Goal: Transaction & Acquisition: Purchase product/service

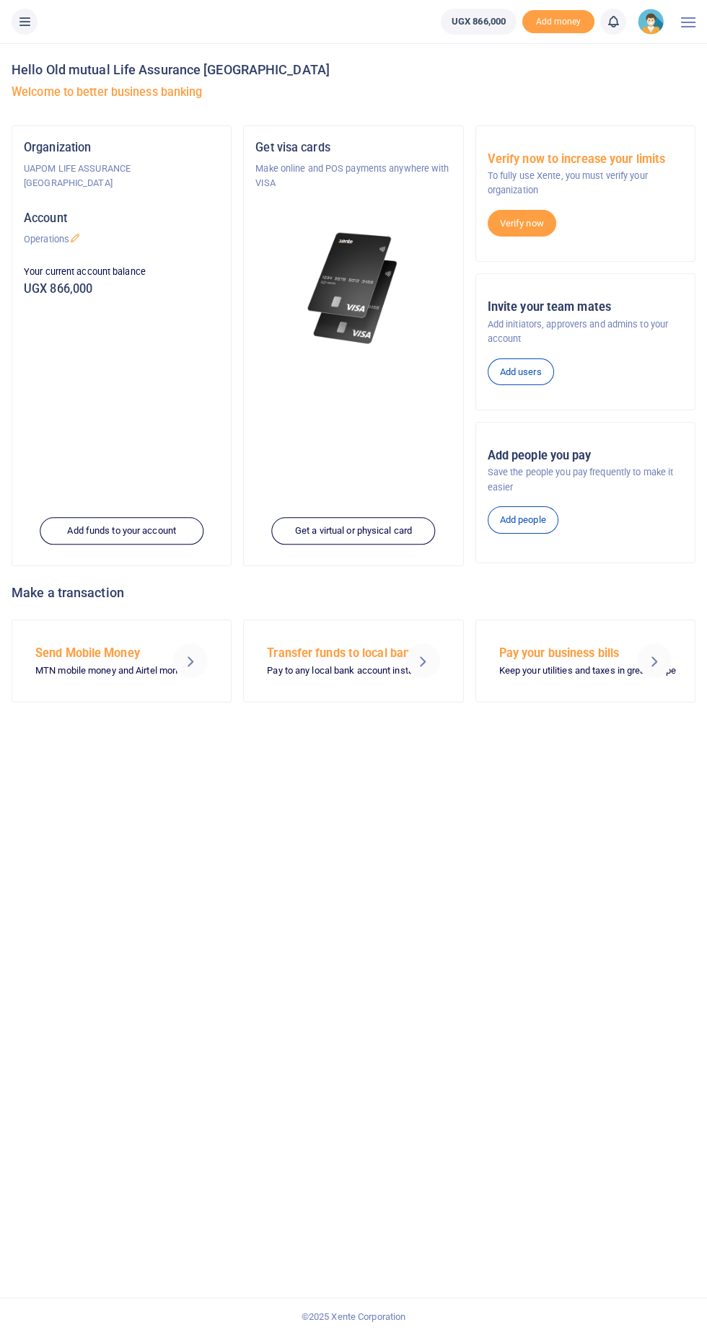
scroll to position [40, 0]
click at [30, 20] on icon at bounding box center [24, 22] width 14 height 16
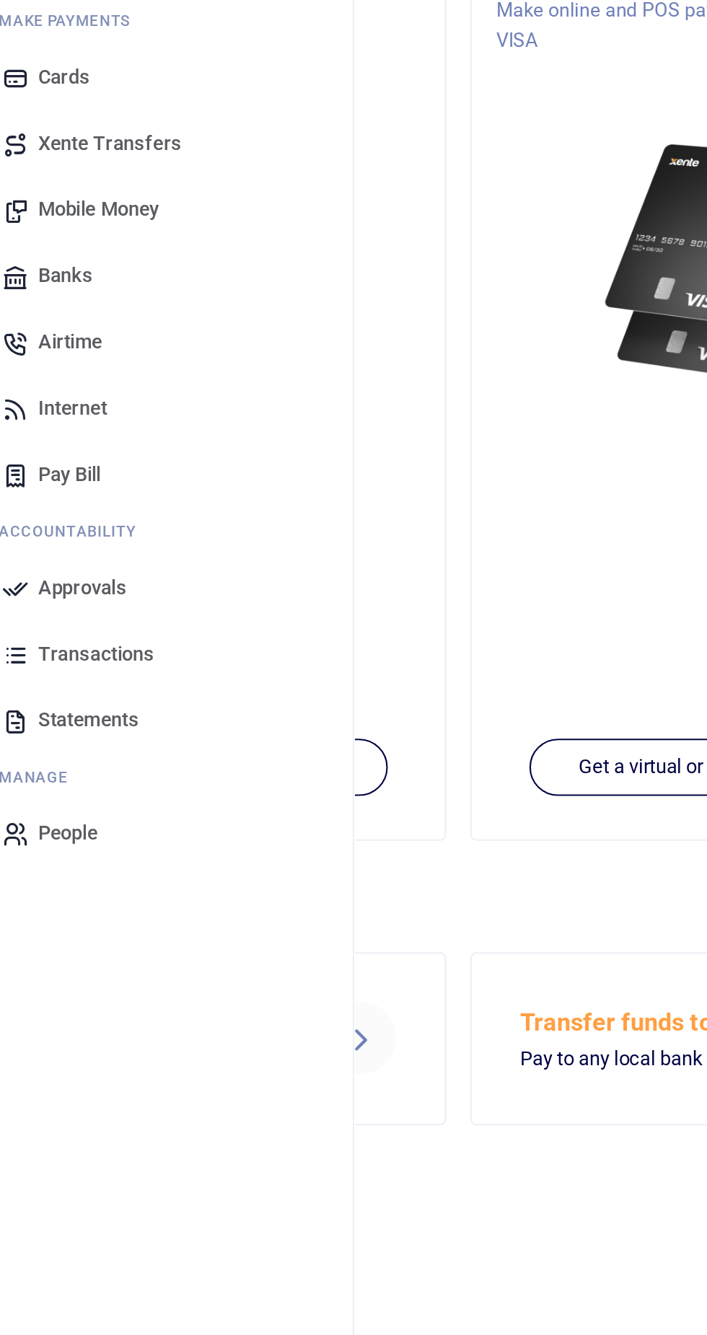
scroll to position [37, 0]
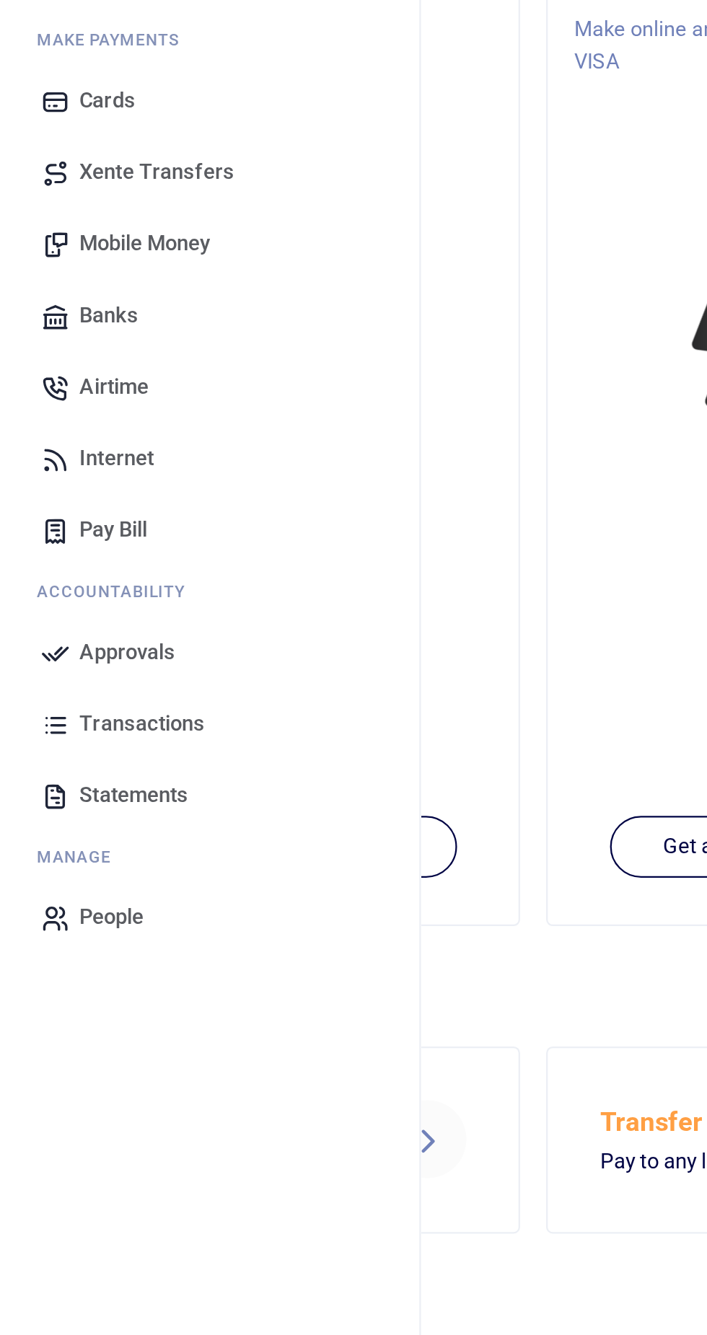
click at [47, 366] on span "Internet" at bounding box center [52, 359] width 33 height 14
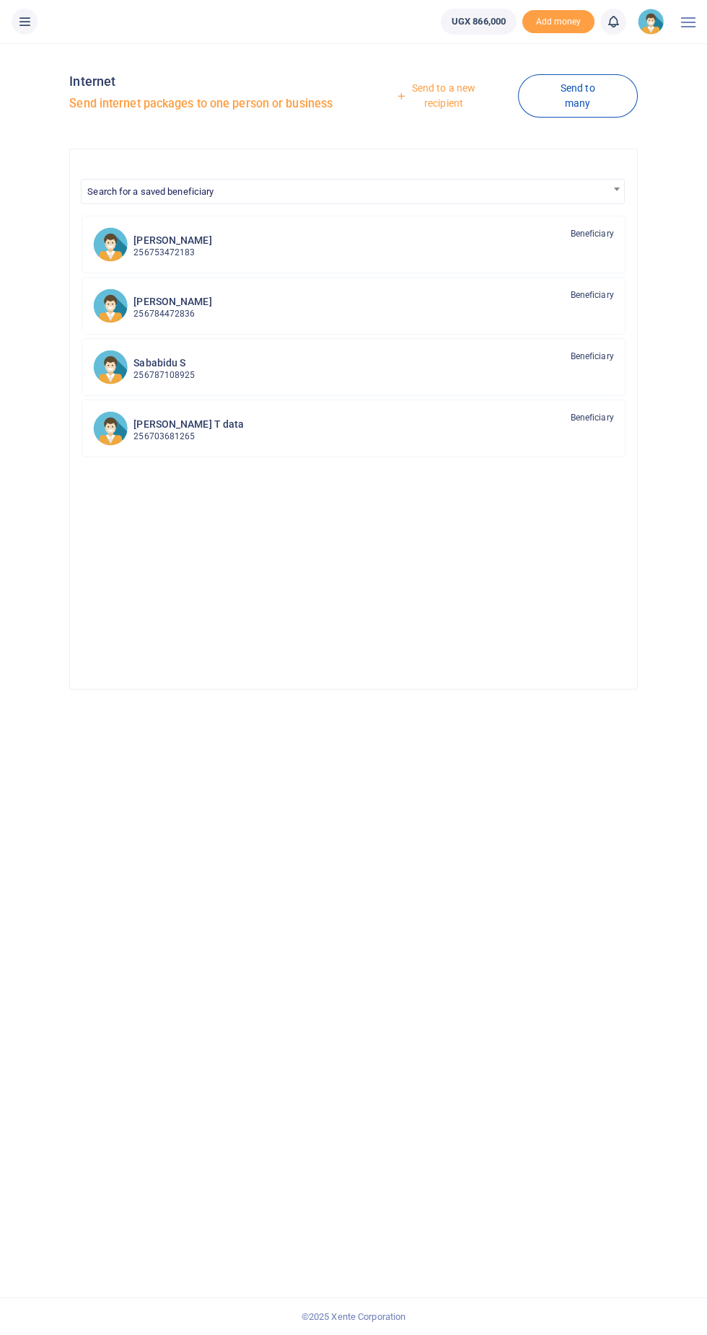
click at [432, 80] on link "Send to a new recipient" at bounding box center [438, 95] width 159 height 41
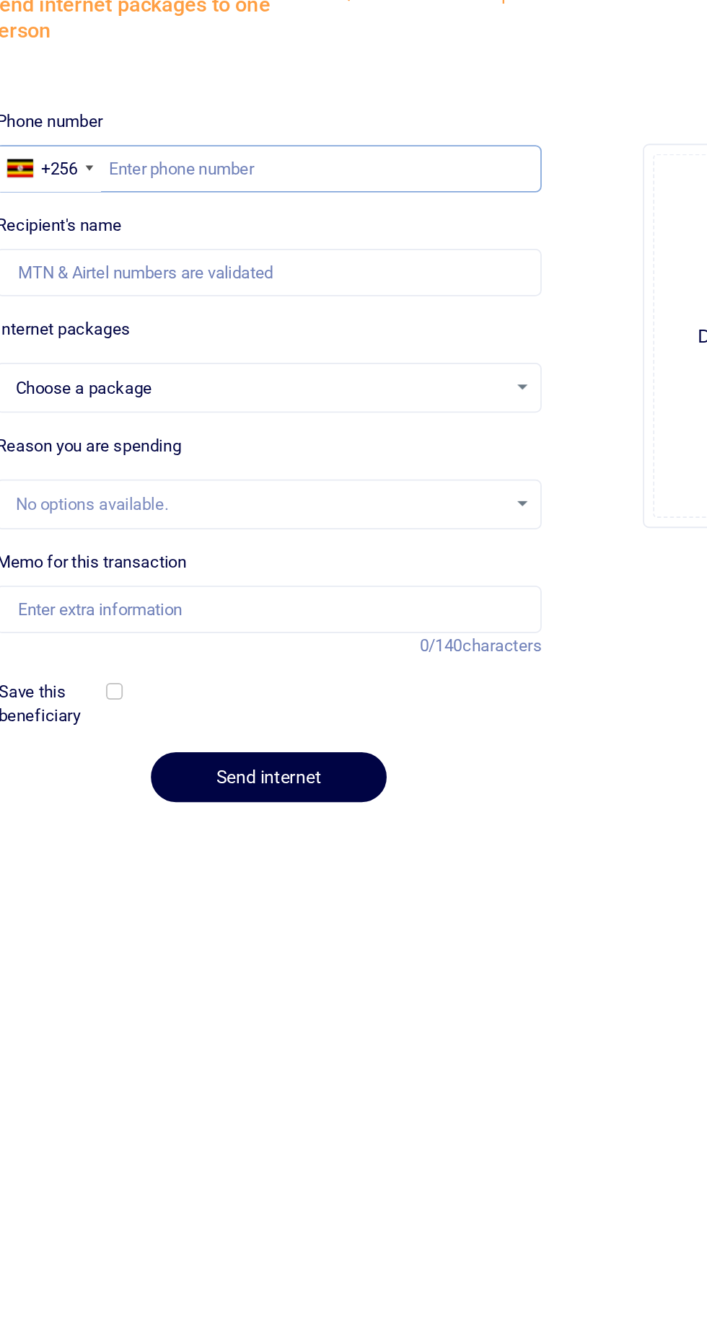
click at [174, 193] on input "text" at bounding box center [222, 195] width 307 height 27
type input "708148349"
select select
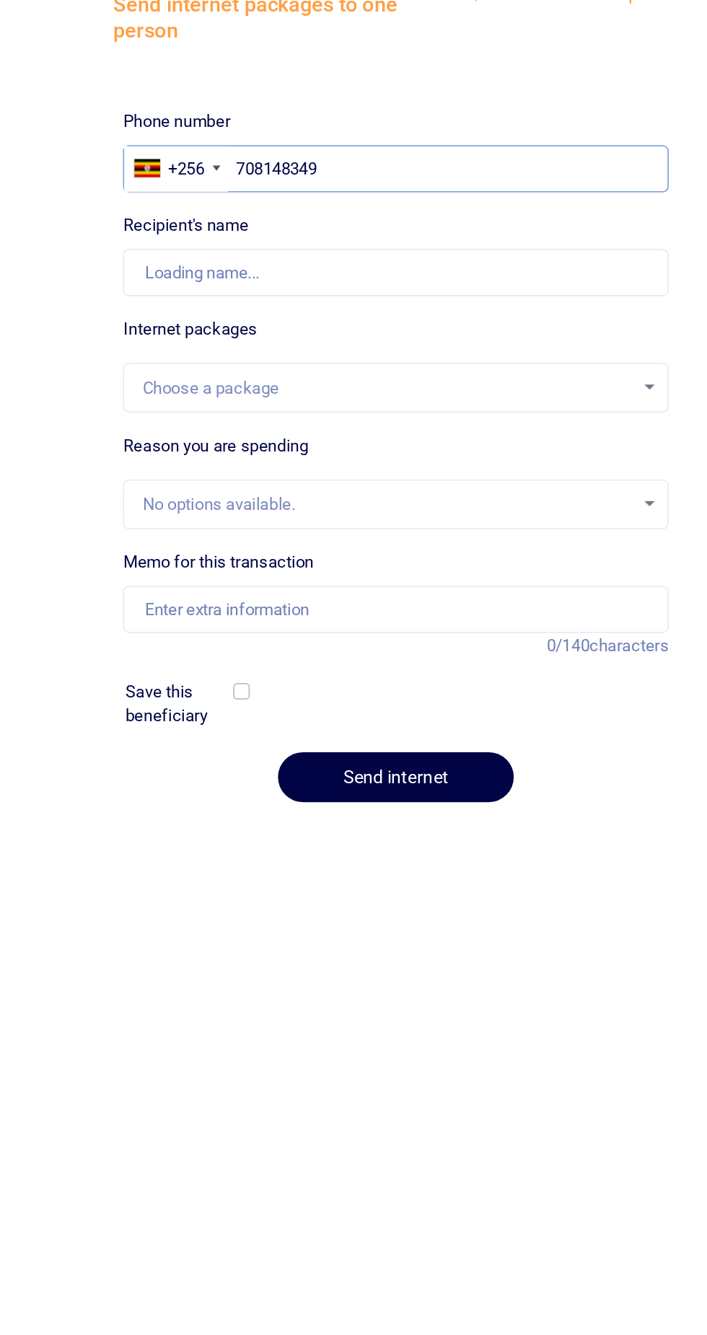
type input "708148349"
click at [295, 299] on div "Internet packages Choose a package Bundle is required." at bounding box center [222, 306] width 307 height 54
click at [293, 439] on input "Memo for this transaction" at bounding box center [222, 443] width 307 height 27
type input "Stephen Sabaidu"
click at [368, 322] on div "Choose a package" at bounding box center [223, 319] width 306 height 16
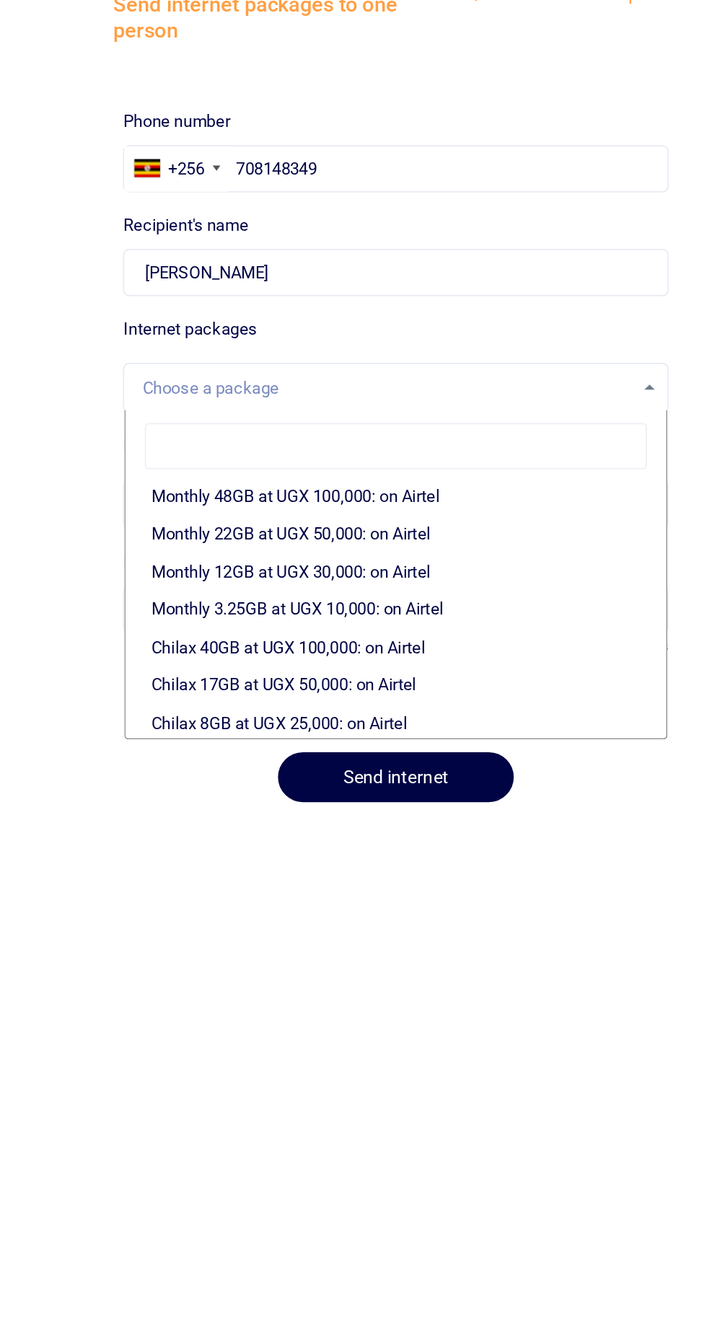
scroll to position [305, 0]
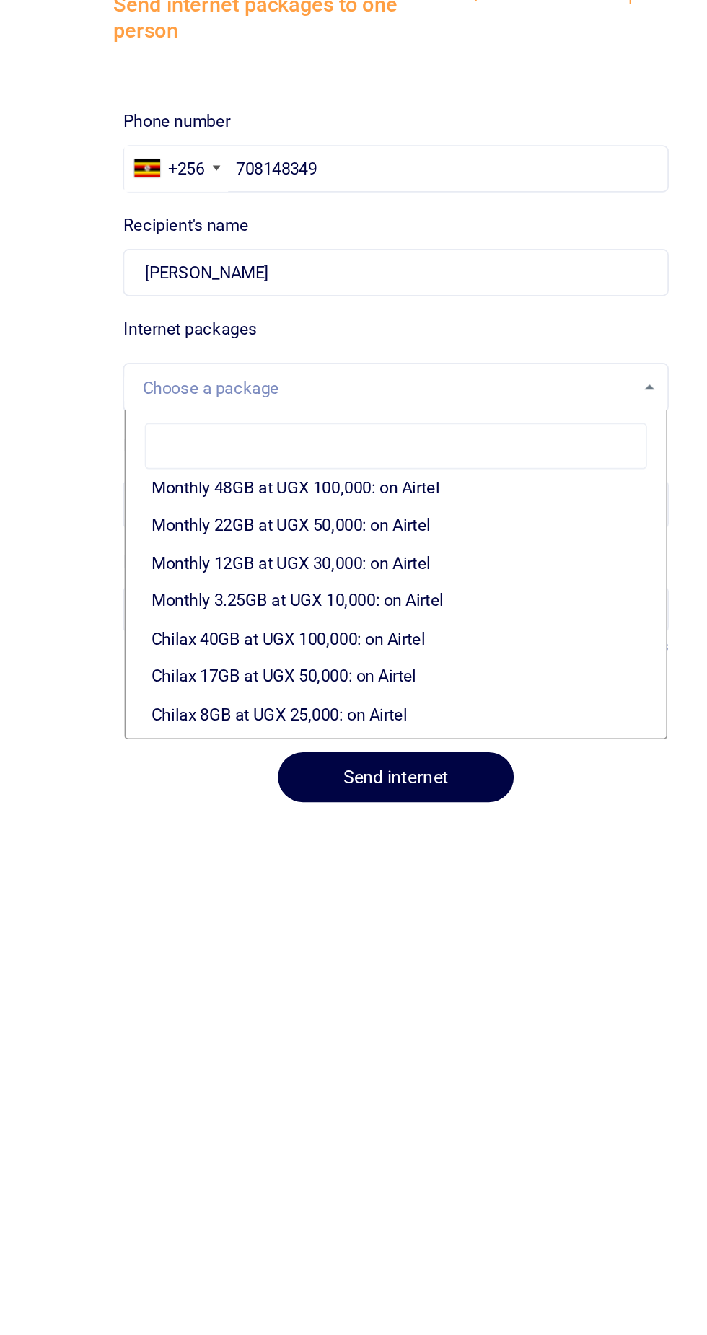
click at [204, 407] on li "Monthly 22GB at UGX 50,000: on Airtel" at bounding box center [223, 397] width 304 height 22
select select "bOgthpMmaC1ZLyOYxyMBh28re2LLS6fLvY77EkG1sh4="
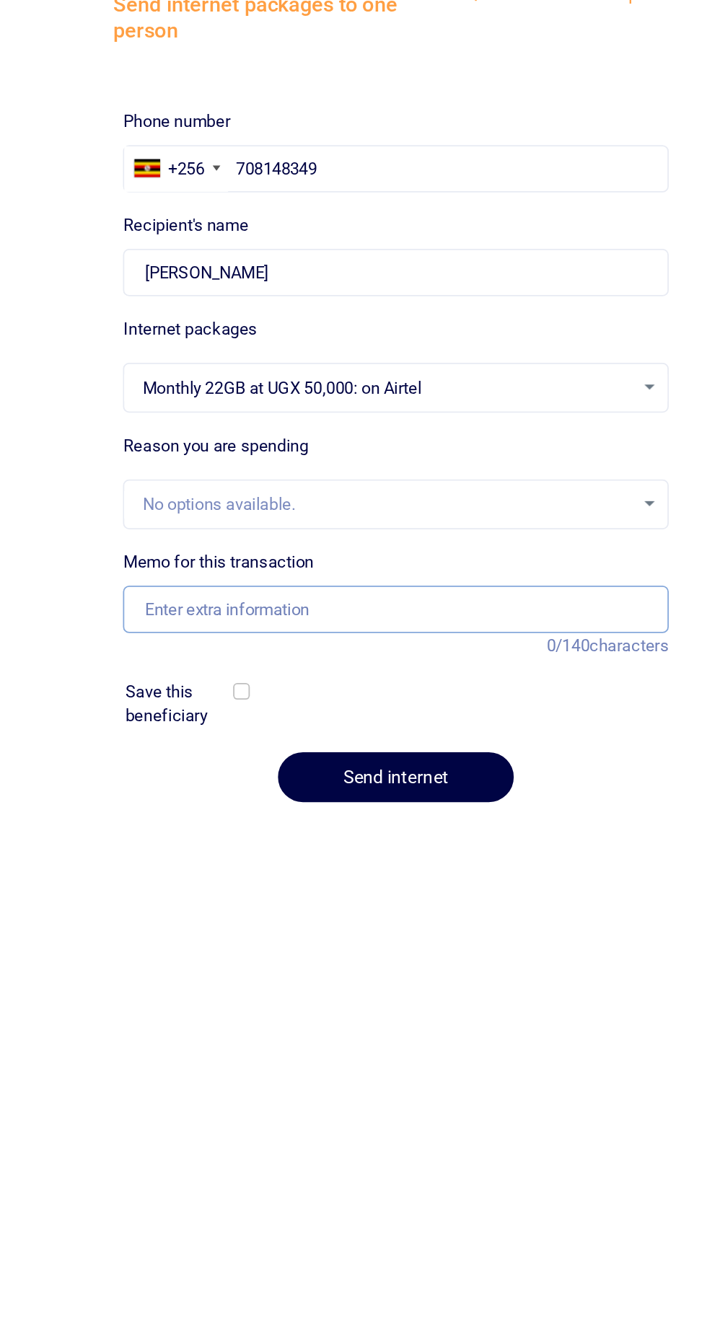
click at [90, 445] on input "Memo for this transaction" at bounding box center [222, 443] width 307 height 27
type input "Support work"
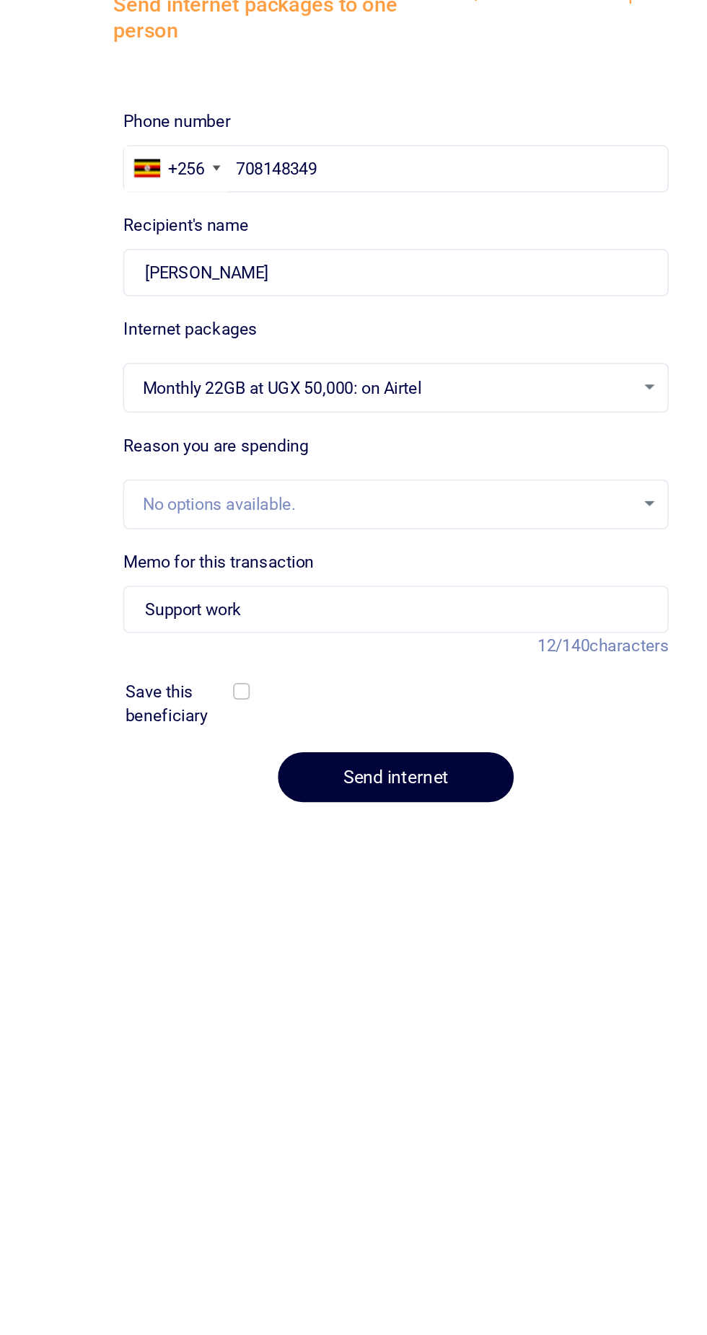
click at [233, 543] on button "Send internet" at bounding box center [222, 538] width 133 height 28
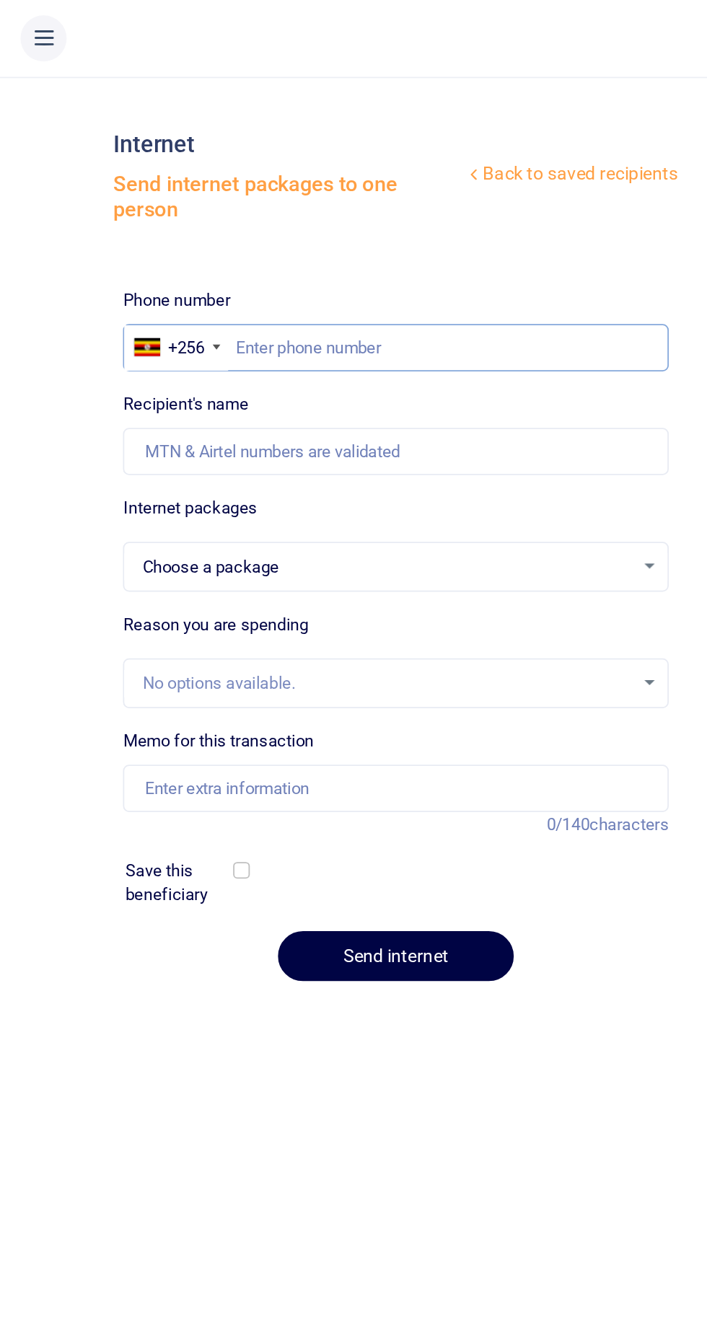
click at [189, 185] on input "text" at bounding box center [222, 195] width 307 height 27
type input "775852607"
select select
type input "Isaac Okiror"
type input "775852607"
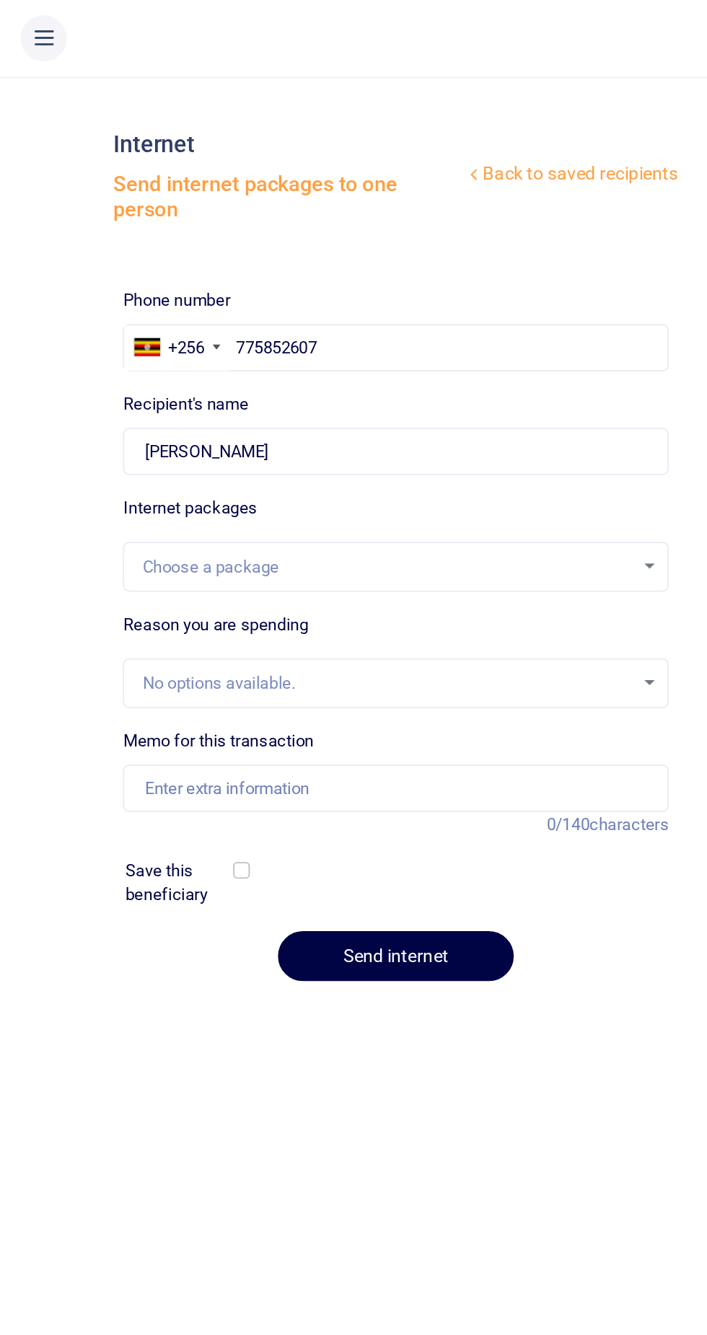
click at [263, 322] on div "Choose a package" at bounding box center [217, 319] width 275 height 14
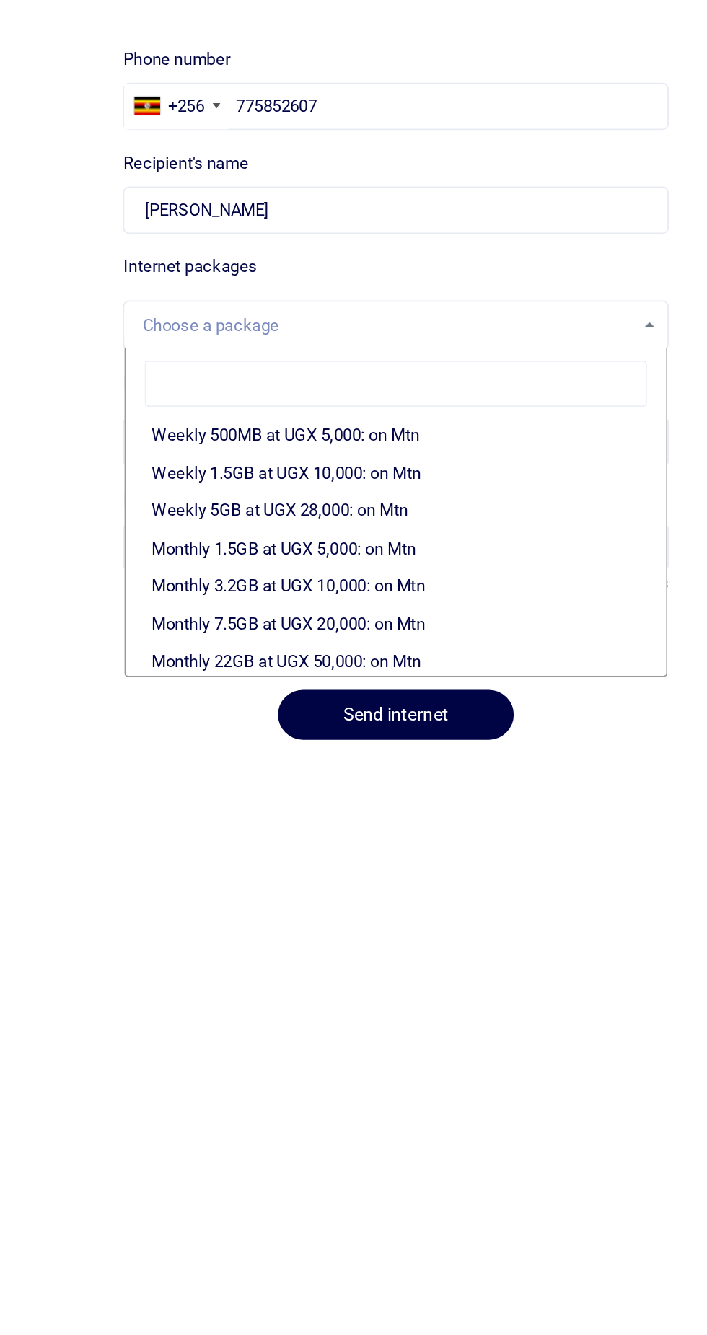
scroll to position [158, 0]
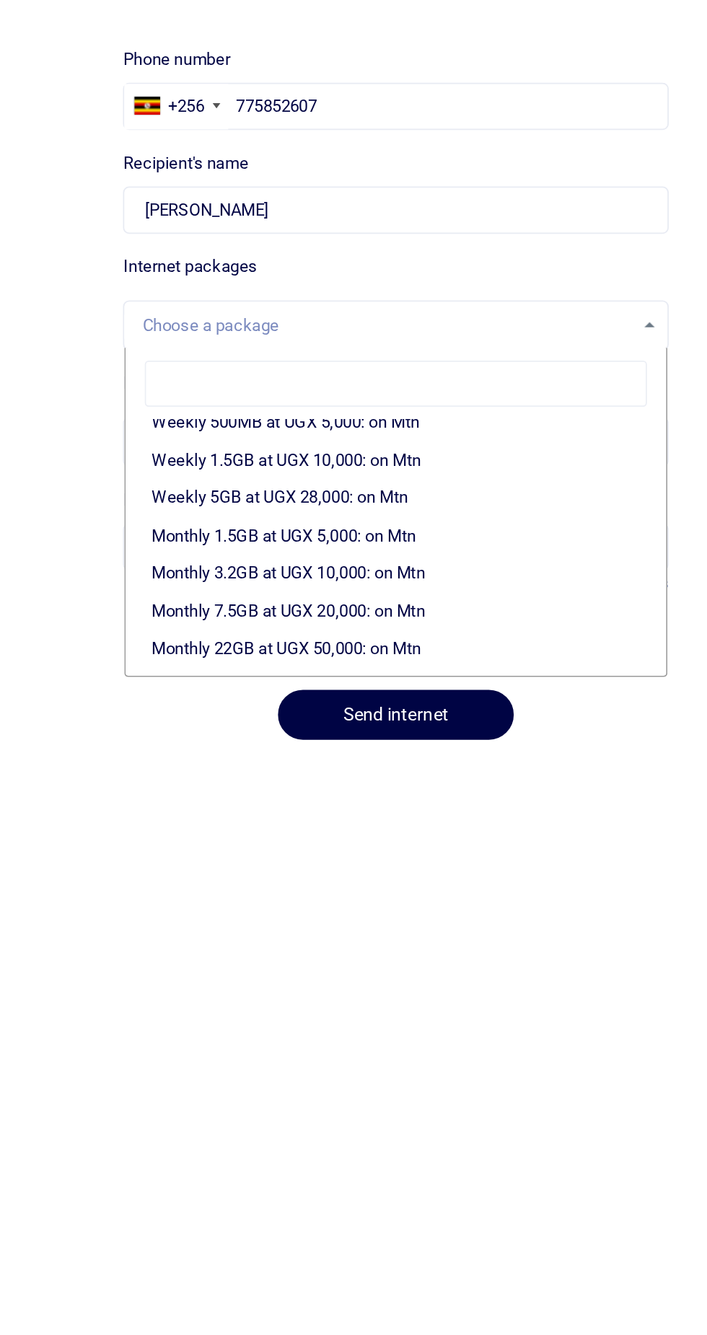
click at [257, 501] on li "Monthly 22GB at UGX 50,000: on Mtn" at bounding box center [223, 501] width 304 height 22
select select "CXpJYDqUGIMMdw3YXKilkAodr3ix5COxIAXy7MdavpbFAxMIqXt/dw=="
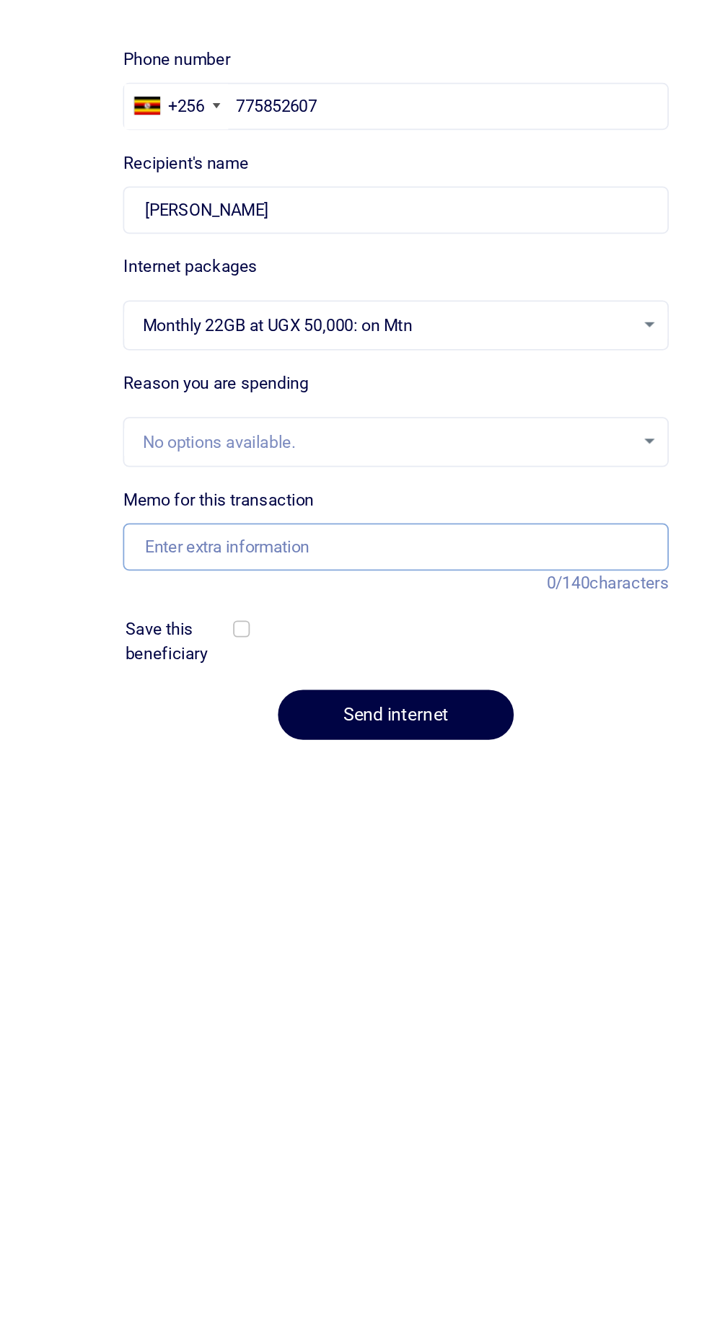
click at [265, 445] on input "Memo for this transaction" at bounding box center [222, 443] width 307 height 27
type input "Support work"
click at [242, 539] on button "Send internet" at bounding box center [222, 538] width 133 height 28
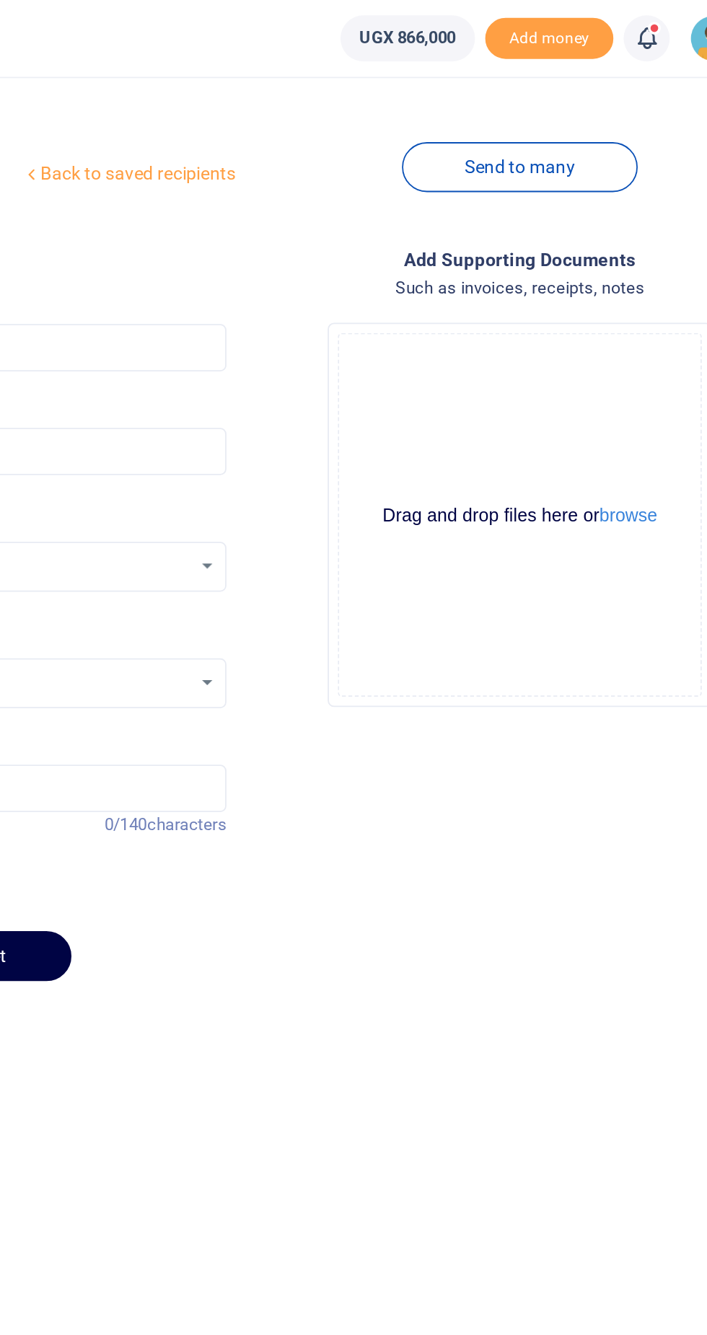
click at [619, 19] on icon at bounding box center [613, 22] width 14 height 16
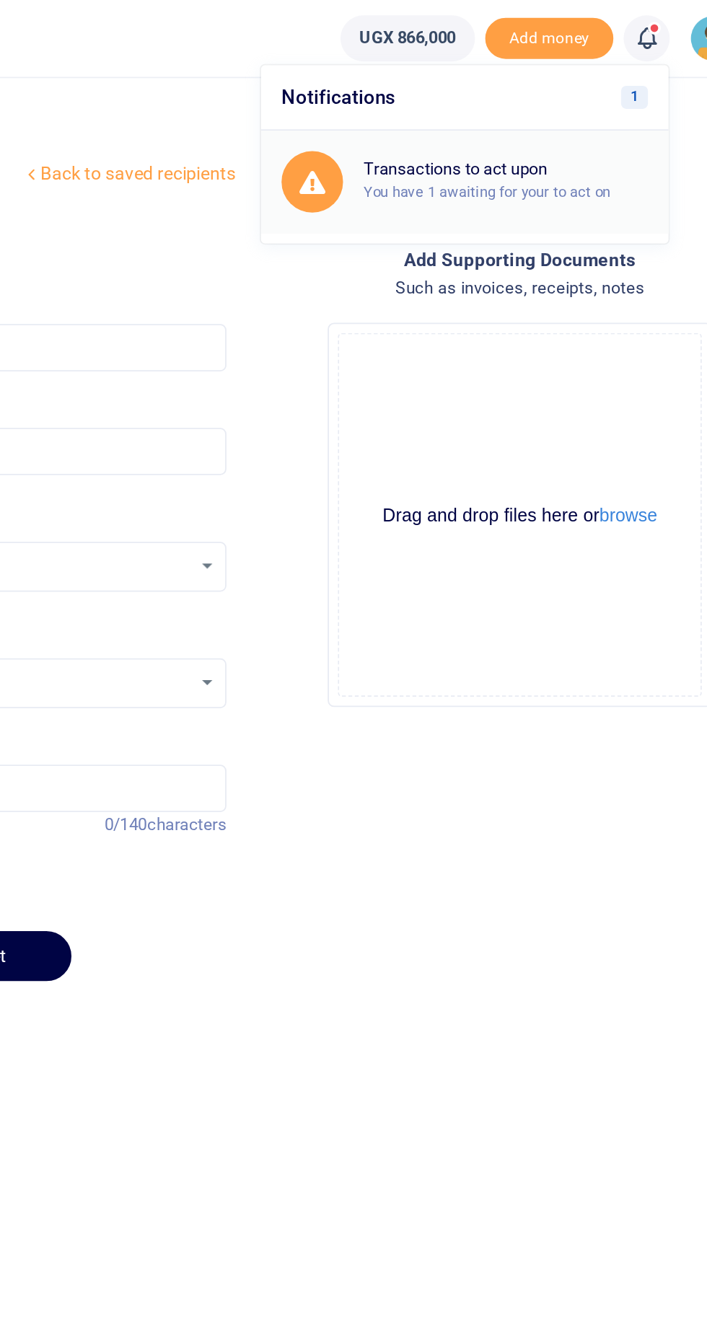
click at [549, 113] on div "Transactions to act upon You have 1 awaiting for your to act on" at bounding box center [533, 101] width 160 height 25
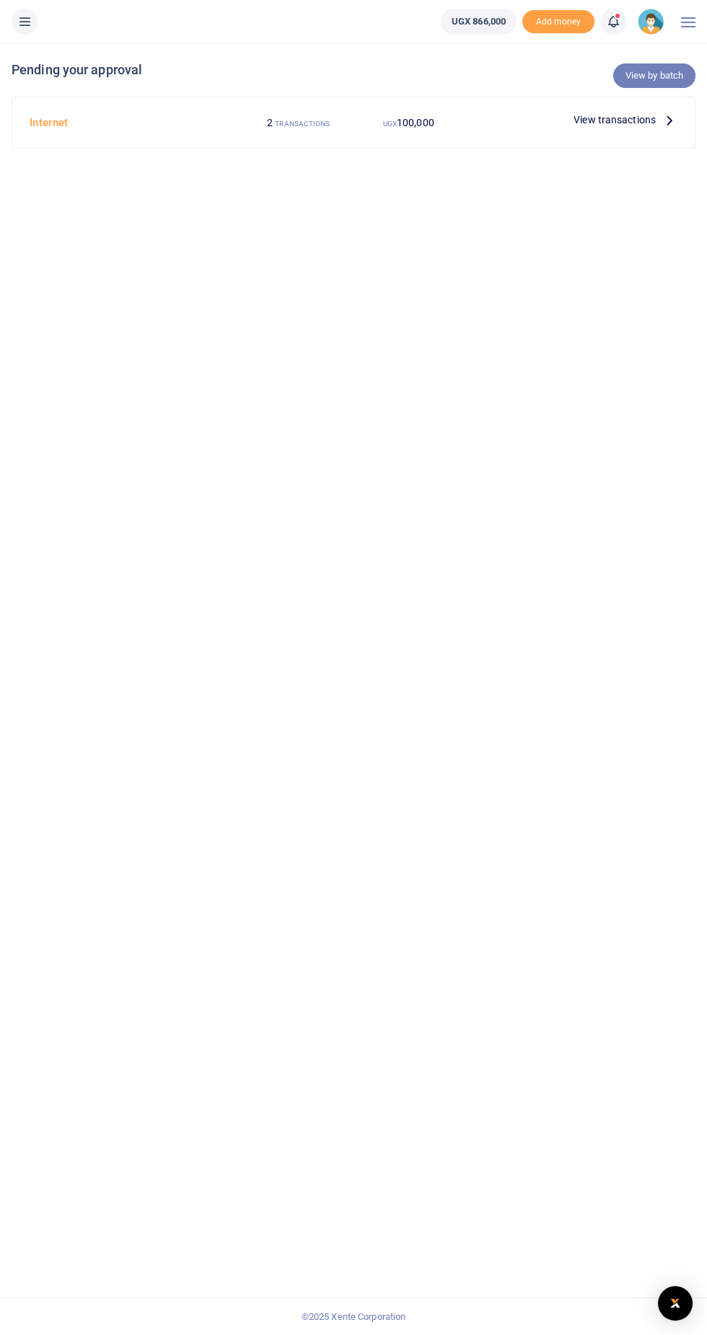
click at [676, 70] on link "View by batch" at bounding box center [654, 75] width 82 height 25
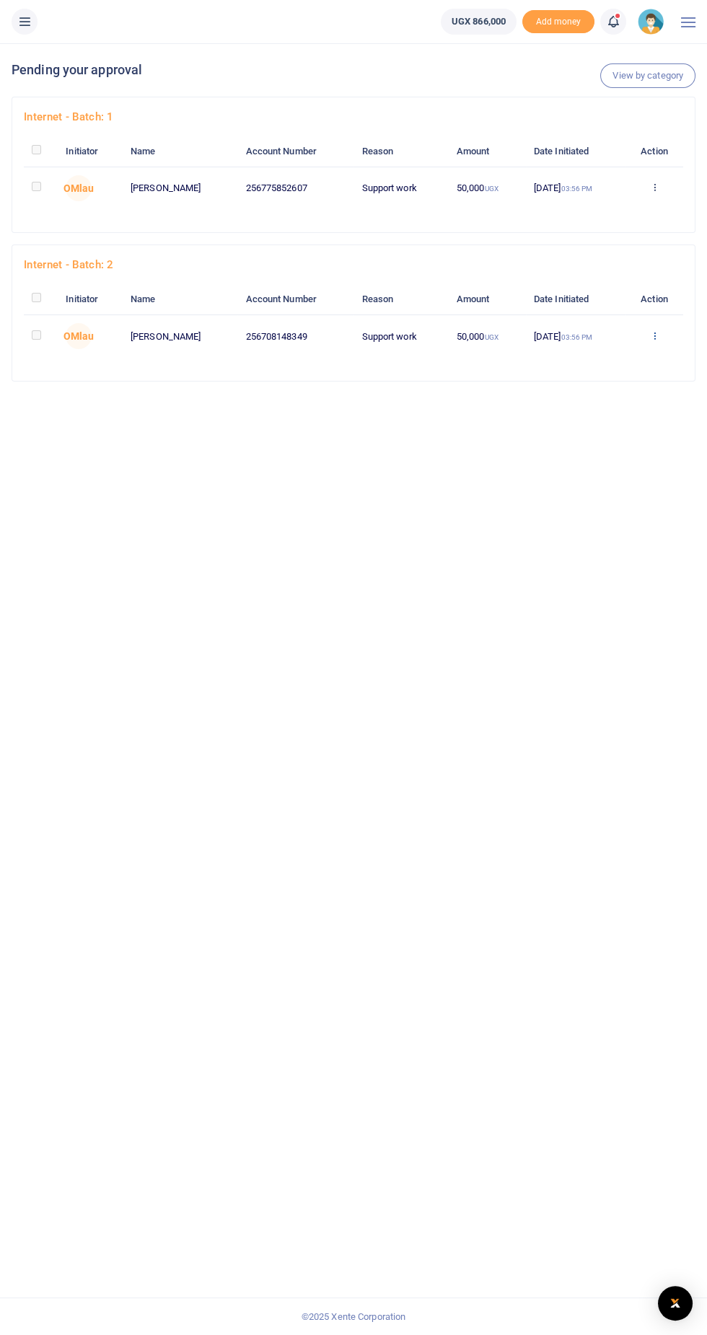
click at [655, 337] on icon at bounding box center [653, 335] width 9 height 10
click at [631, 352] on link "Approve" at bounding box center [603, 360] width 114 height 20
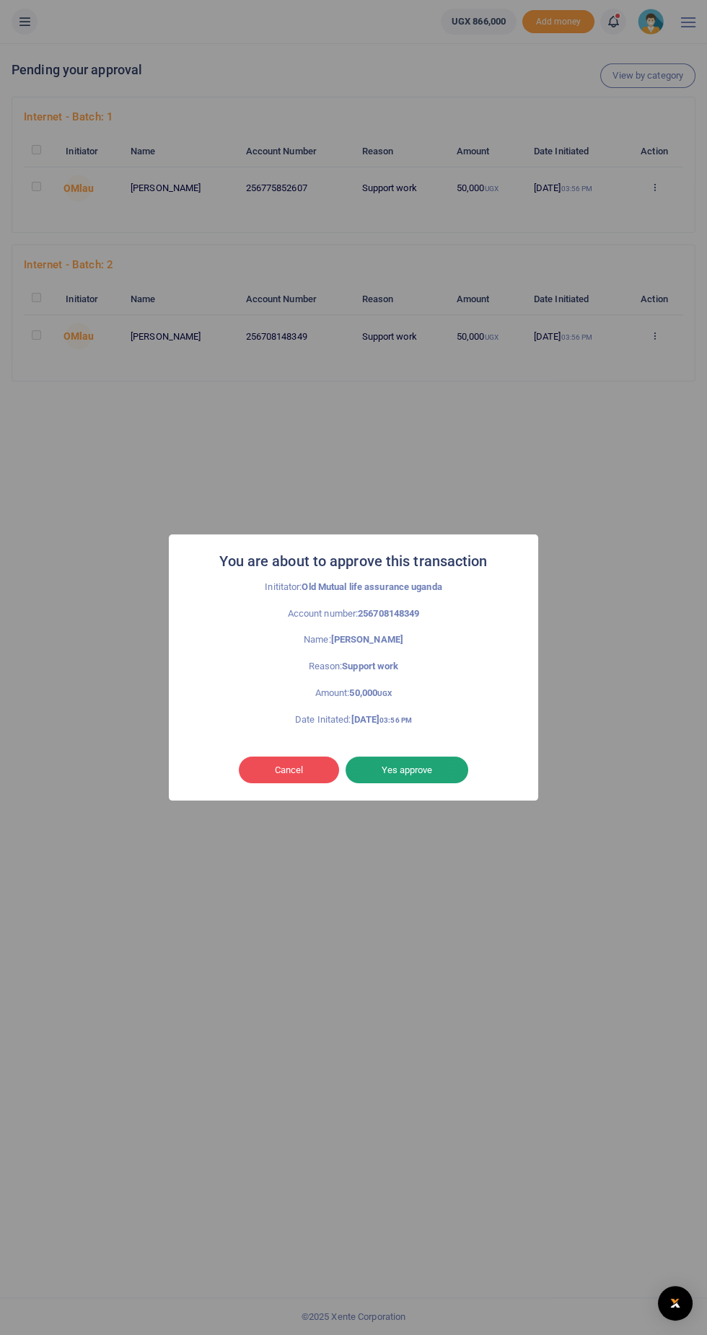
click at [414, 769] on button "Yes approve" at bounding box center [406, 769] width 123 height 27
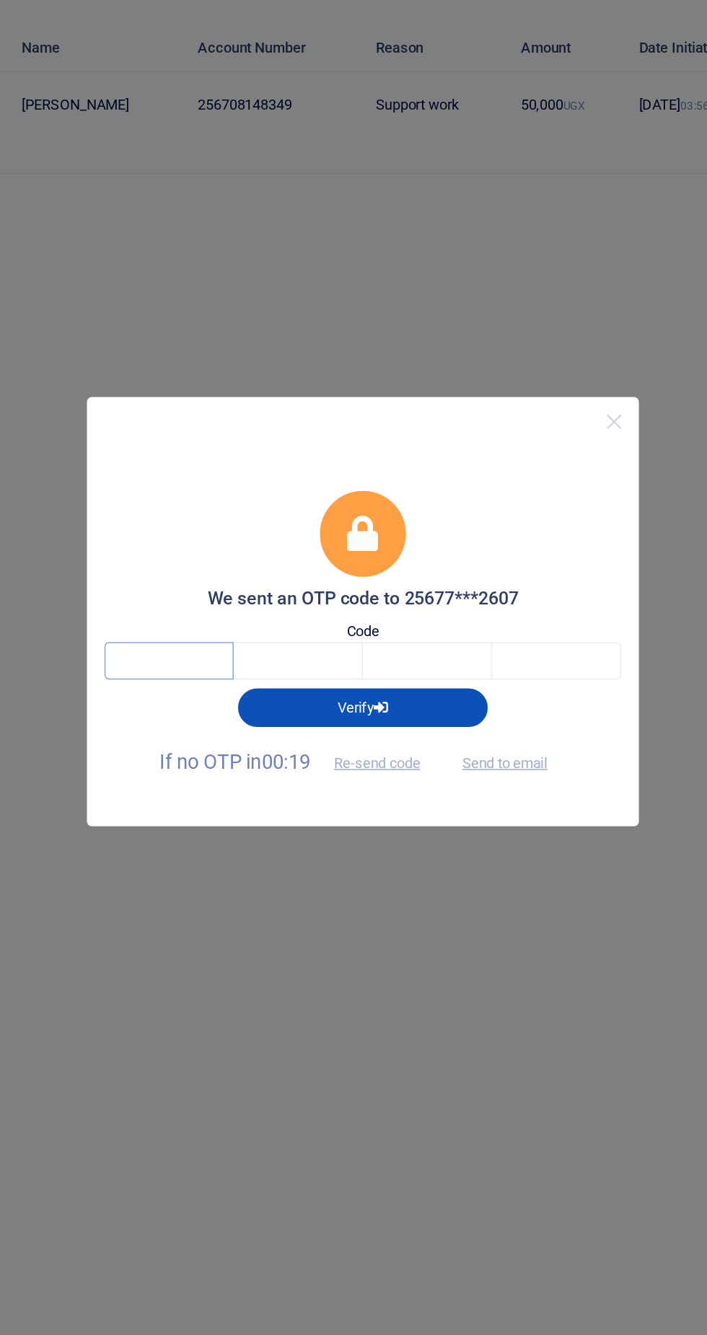
click at [225, 696] on input "text" at bounding box center [227, 699] width 84 height 25
type input "2"
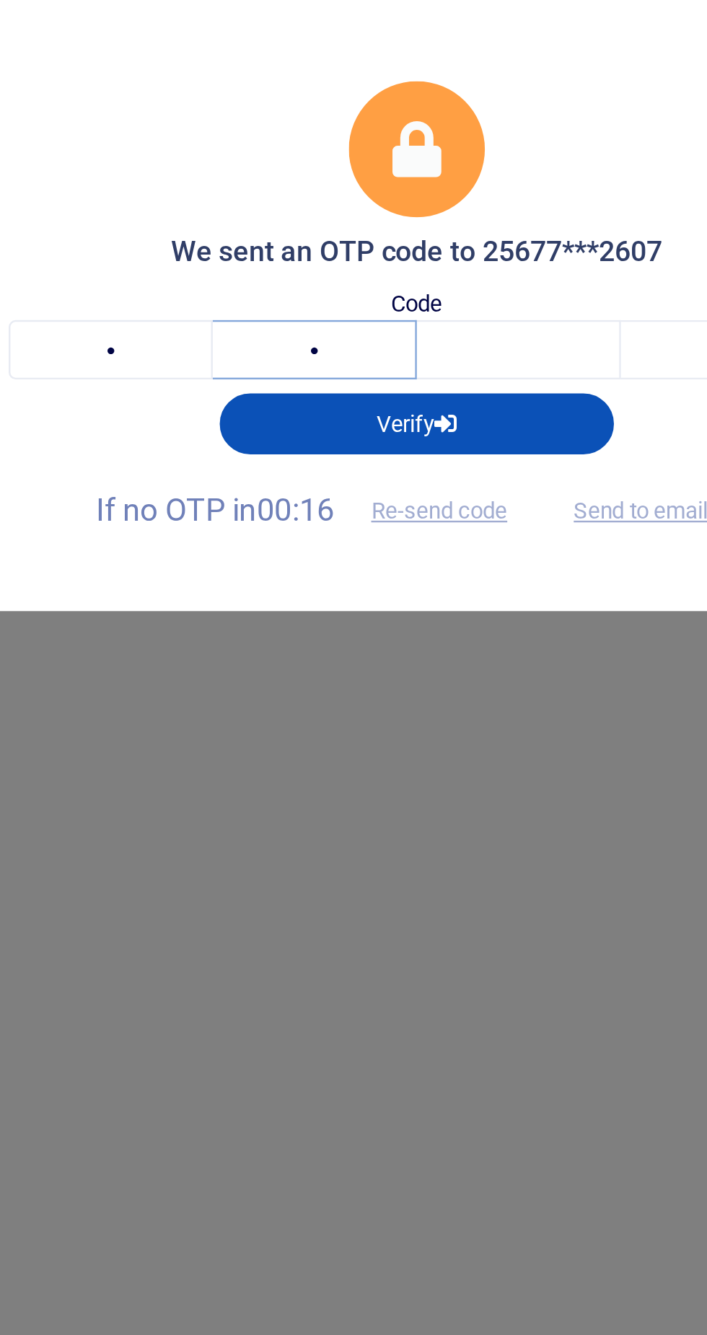
type input "6"
type input "4"
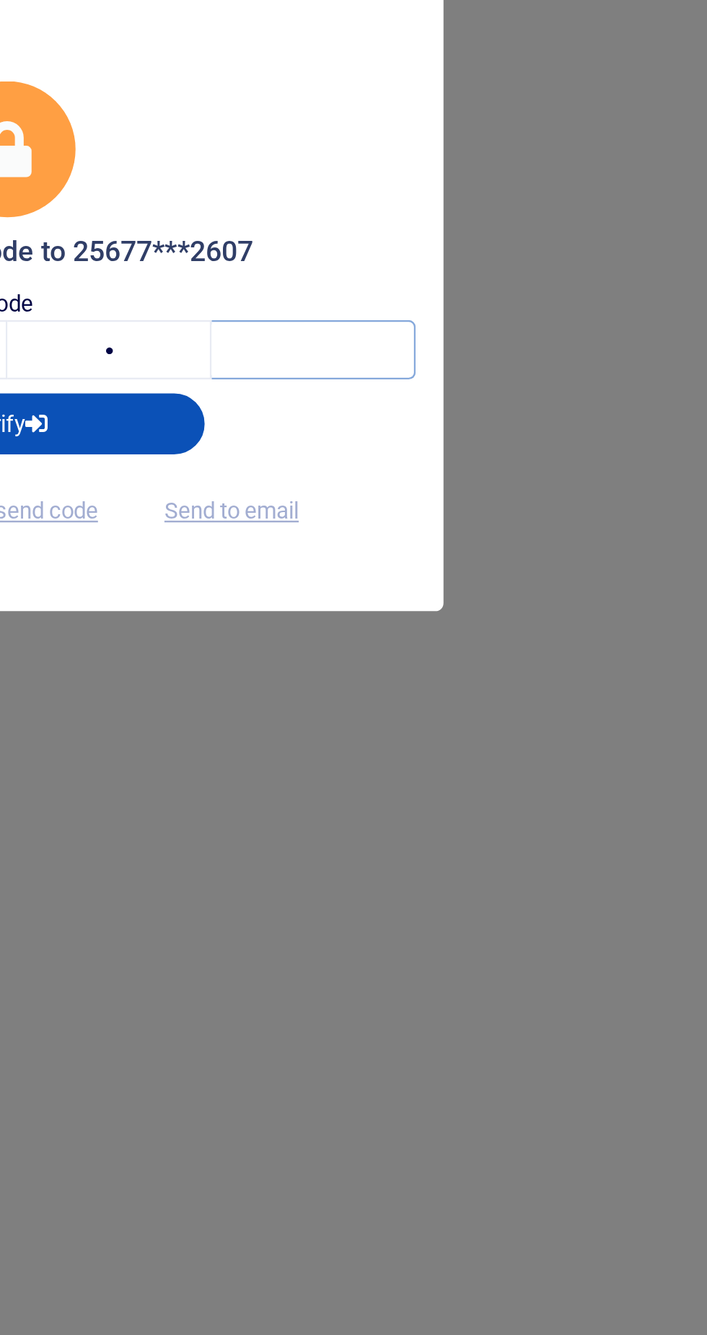
type input "9"
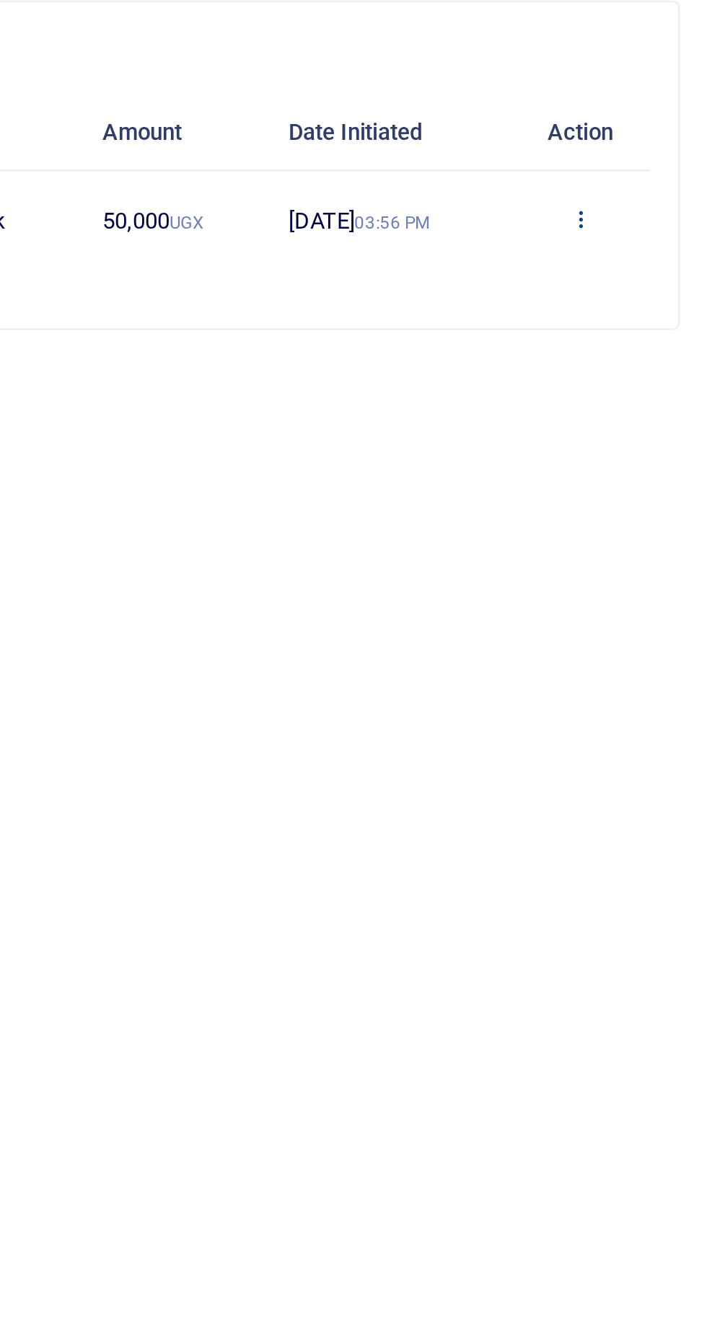
click at [655, 191] on icon at bounding box center [653, 187] width 9 height 10
click at [605, 218] on link "Approve" at bounding box center [602, 213] width 114 height 20
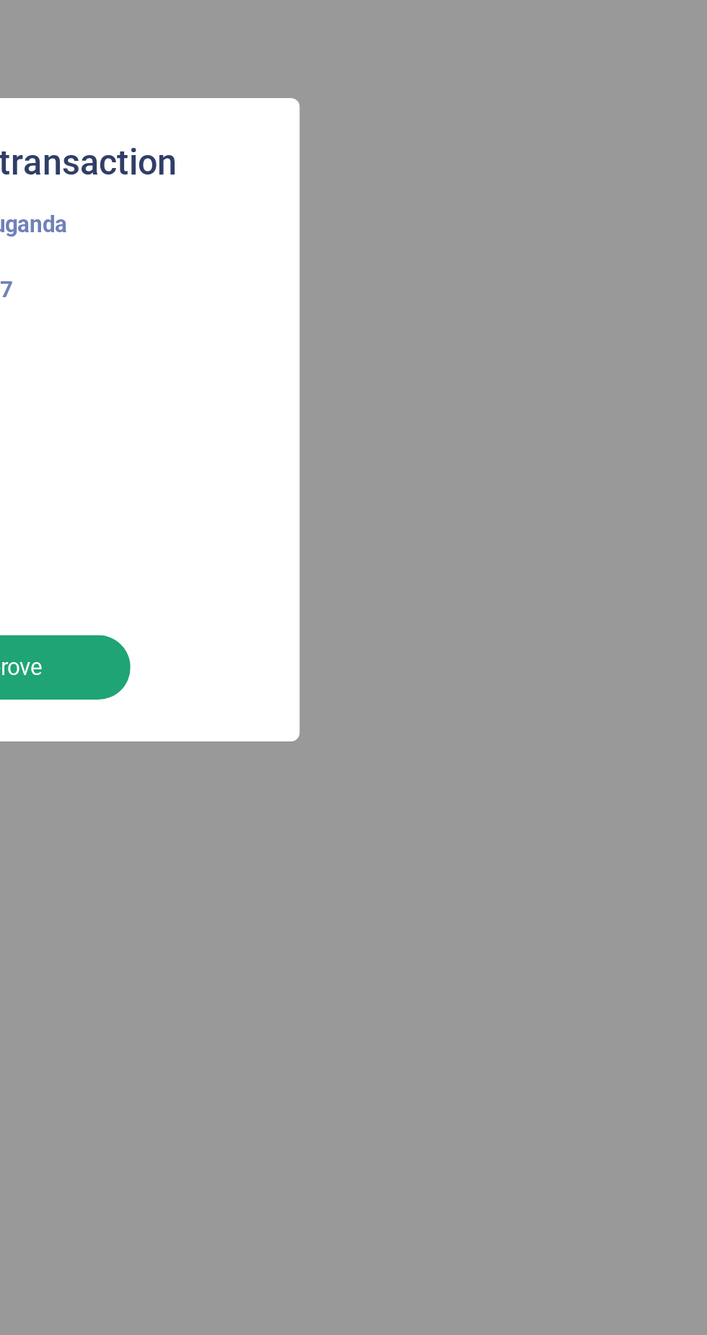
click at [449, 771] on button "Yes approve" at bounding box center [406, 769] width 123 height 27
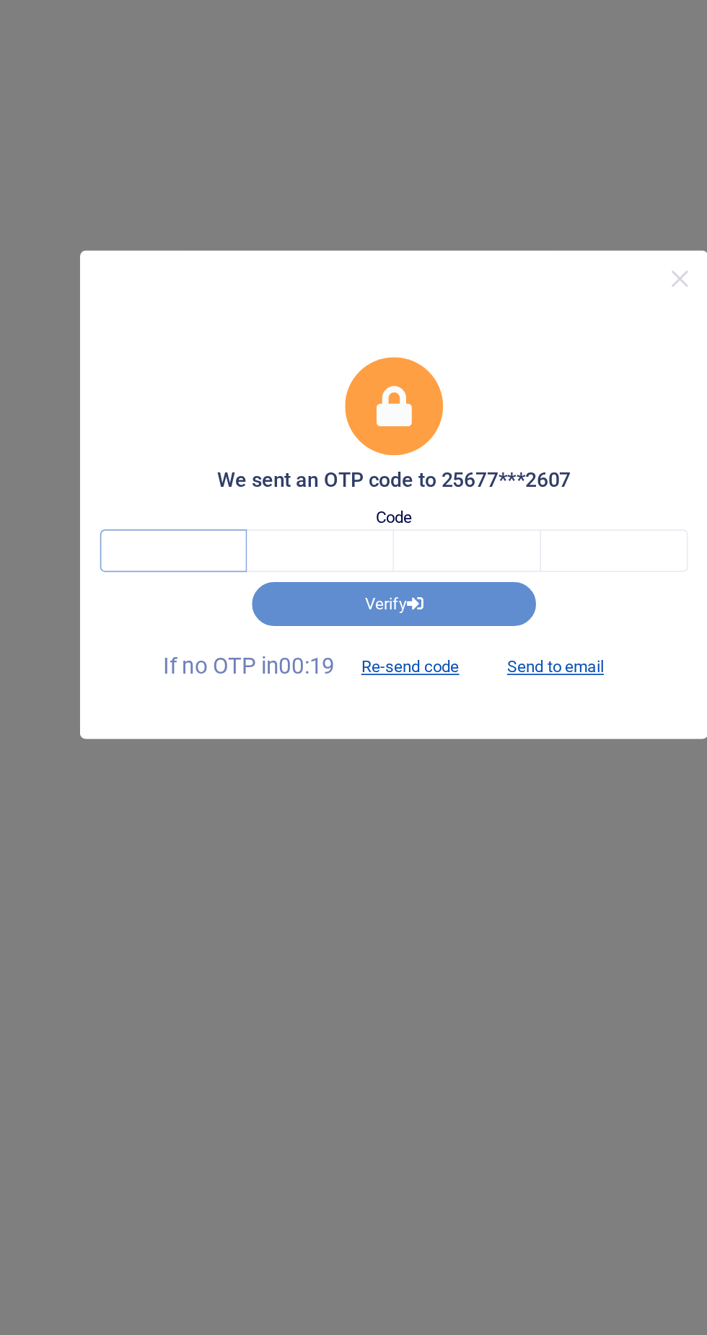
click at [224, 695] on input "text" at bounding box center [227, 699] width 84 height 25
type input "3"
type input "5"
type input "2"
type input "9"
